Goal: Transaction & Acquisition: Purchase product/service

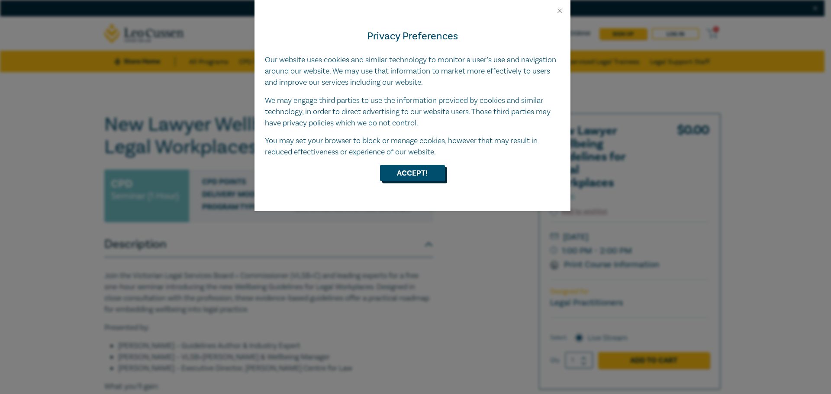
click at [426, 179] on button "Accept!" at bounding box center [412, 173] width 65 height 16
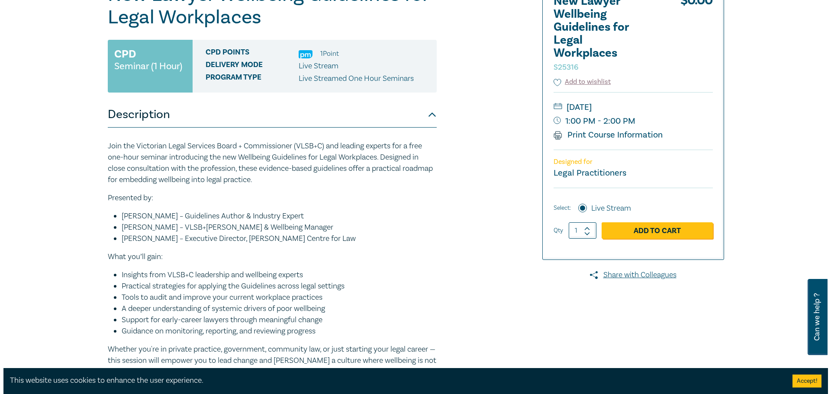
scroll to position [87, 0]
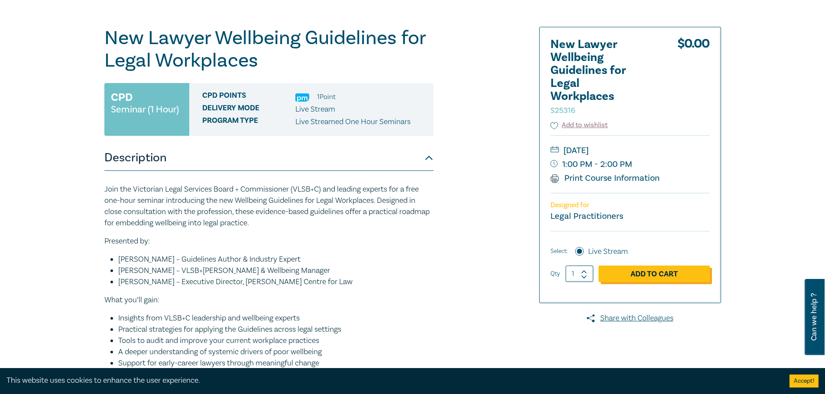
click at [638, 274] on link "Add to Cart" at bounding box center [653, 274] width 111 height 16
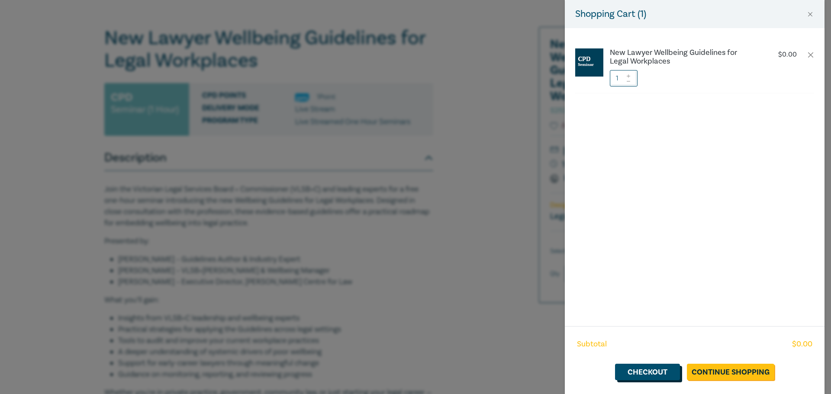
click at [671, 368] on link "Checkout" at bounding box center [647, 372] width 65 height 16
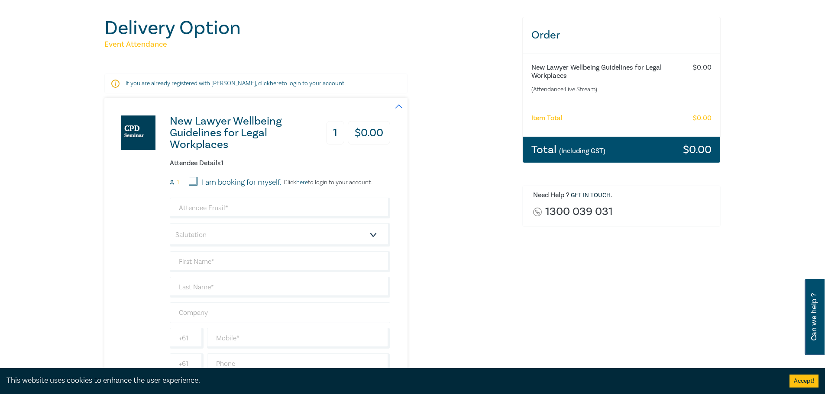
scroll to position [87, 0]
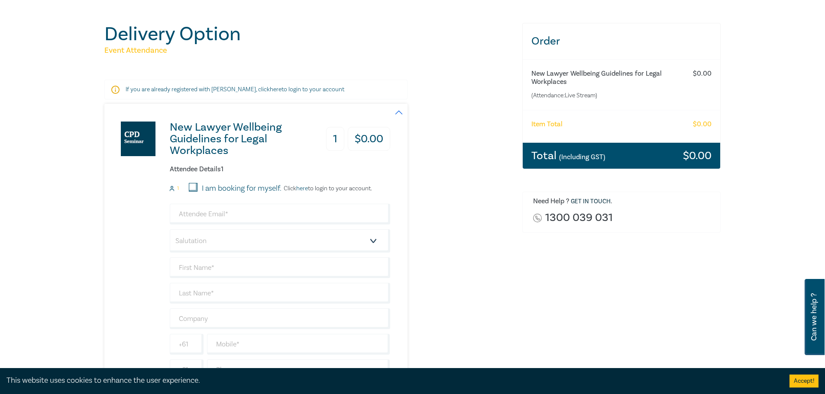
click at [190, 187] on input "I am booking for myself." at bounding box center [193, 187] width 9 height 9
checkbox input "true"
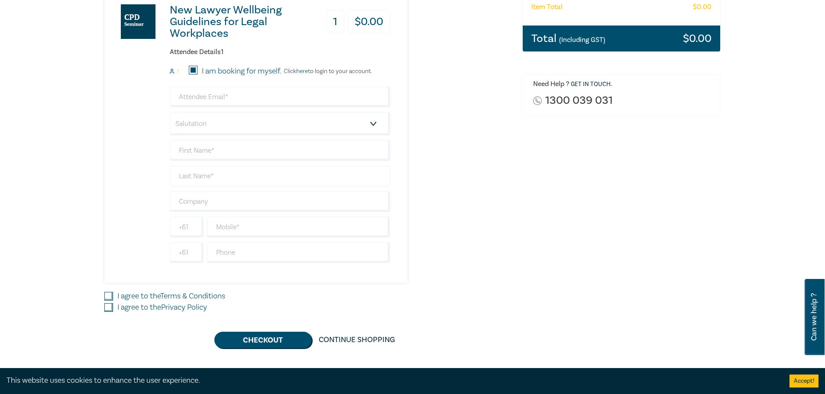
scroll to position [216, 0]
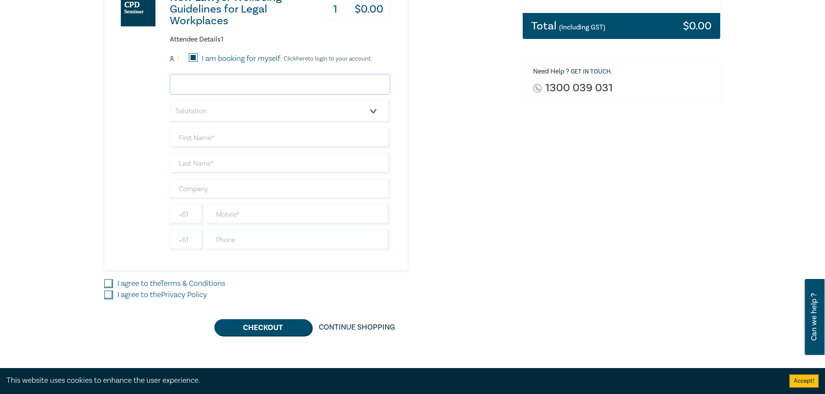
click at [264, 78] on input "email" at bounding box center [280, 84] width 220 height 21
type input "[PERSON_NAME][EMAIL_ADDRESS][PERSON_NAME][DOMAIN_NAME]"
select select "Mr."
type input "[PERSON_NAME]"
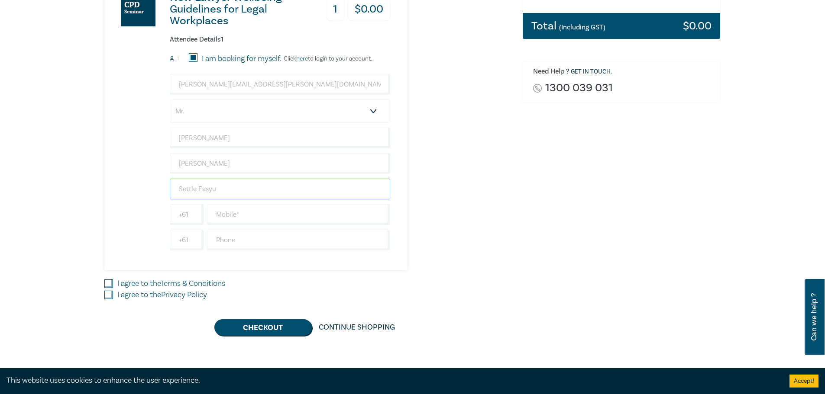
type input "Settle Easyu"
type input "437980131"
click at [109, 284] on input "I agree to the Terms & Conditions" at bounding box center [108, 284] width 9 height 9
checkbox input "true"
click at [109, 298] on input "I agree to the Privacy Policy" at bounding box center [108, 295] width 9 height 9
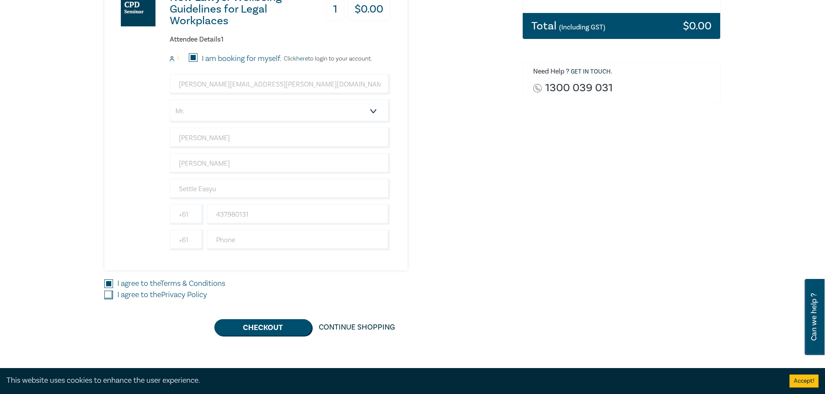
checkbox input "true"
click at [258, 324] on button "Checkout" at bounding box center [262, 328] width 97 height 16
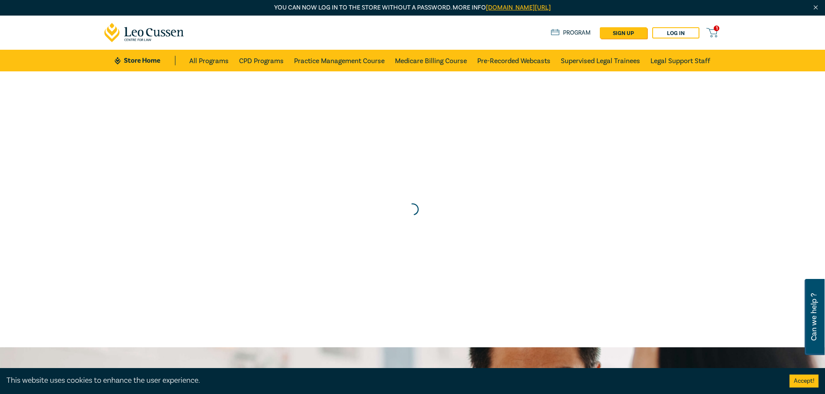
scroll to position [0, 0]
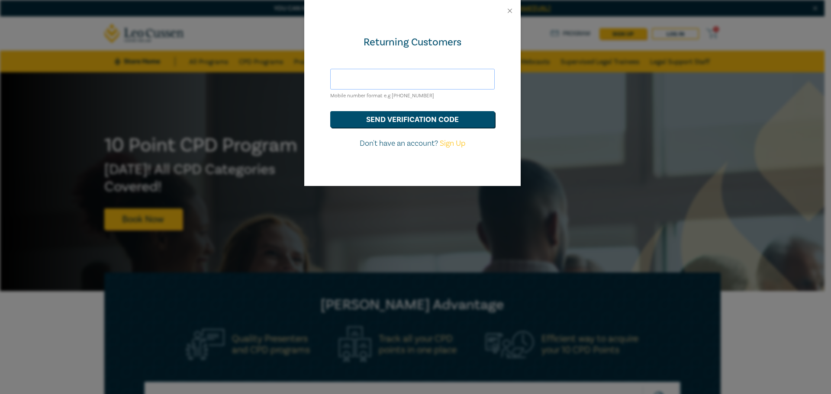
click at [419, 82] on input "text" at bounding box center [412, 79] width 165 height 21
click at [510, 15] on div at bounding box center [412, 11] width 216 height 22
click at [510, 13] on button "Close" at bounding box center [510, 11] width 8 height 8
